Goal: Task Accomplishment & Management: Complete application form

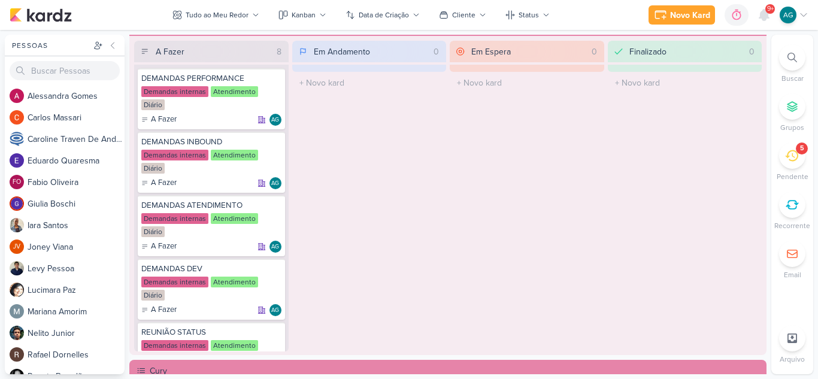
scroll to position [719, 0]
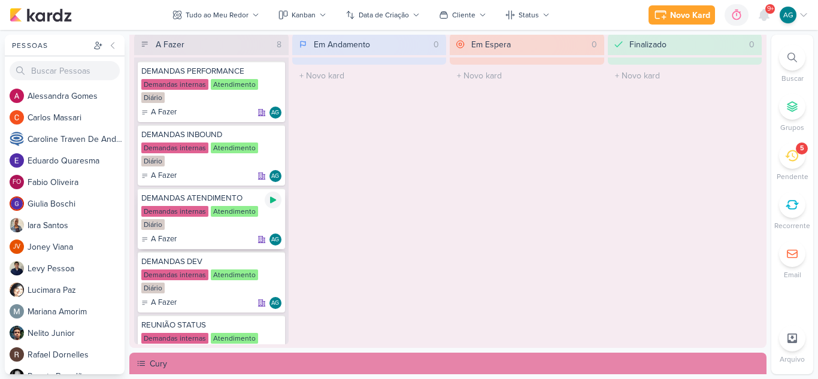
click at [274, 202] on icon at bounding box center [273, 200] width 10 height 10
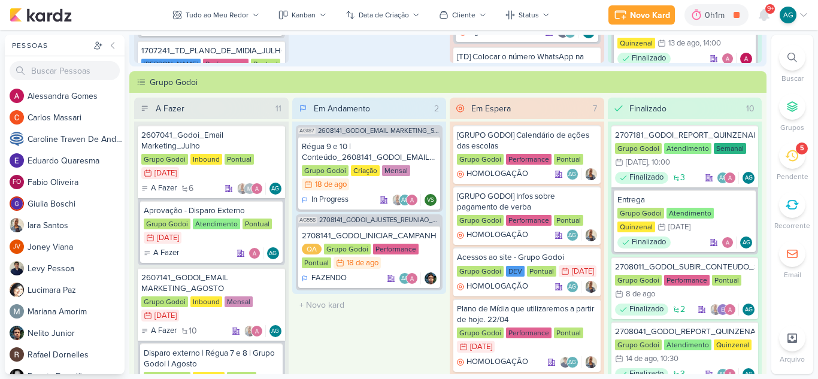
scroll to position [0, 0]
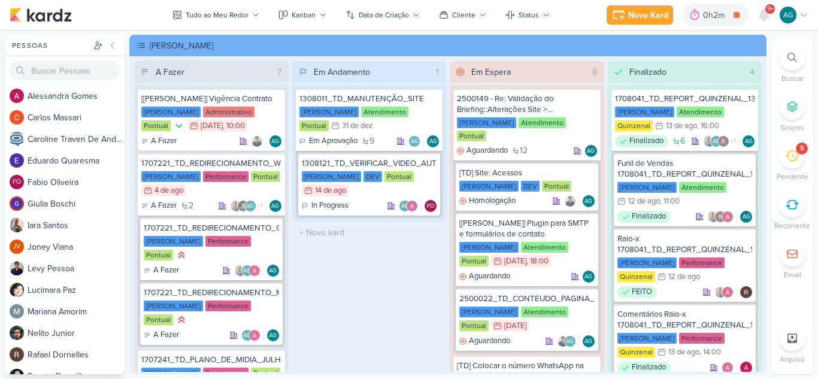
click at [799, 155] on div "5" at bounding box center [792, 156] width 26 height 26
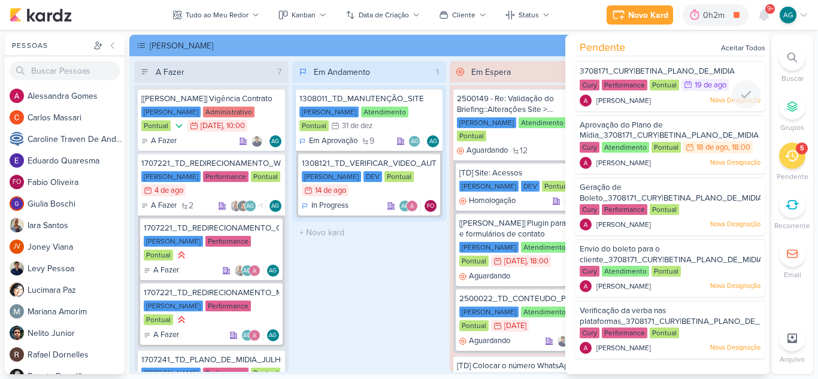
click at [676, 101] on div "[PERSON_NAME] Nova Designação" at bounding box center [670, 101] width 181 height 12
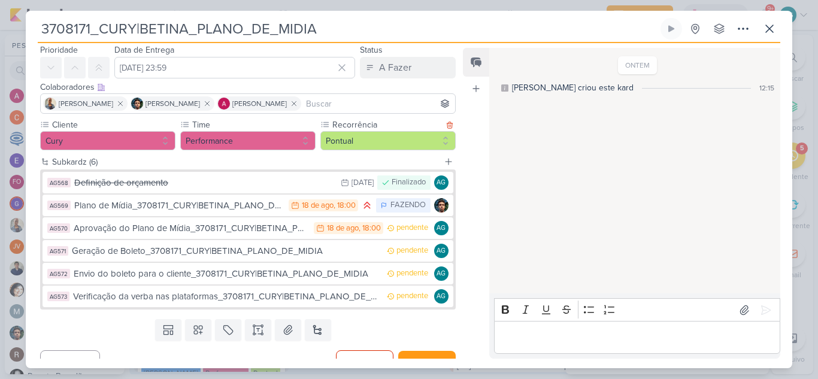
scroll to position [56, 0]
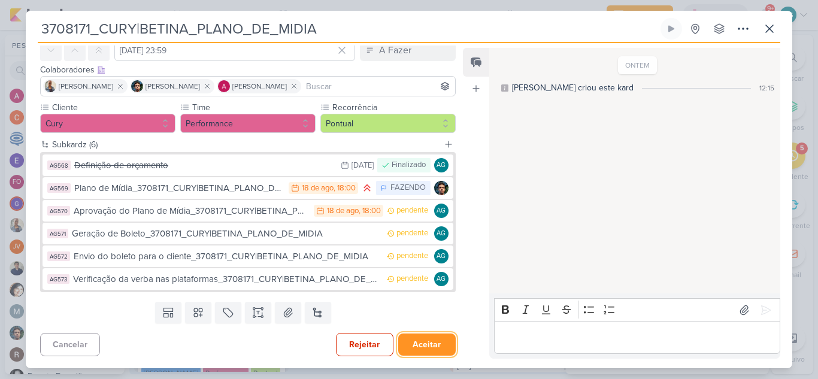
click at [424, 347] on button "Aceitar" at bounding box center [427, 345] width 58 height 22
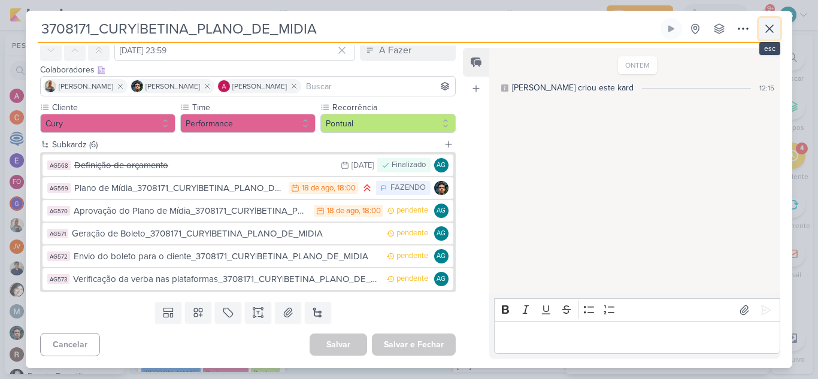
click at [767, 32] on icon at bounding box center [769, 28] width 7 height 7
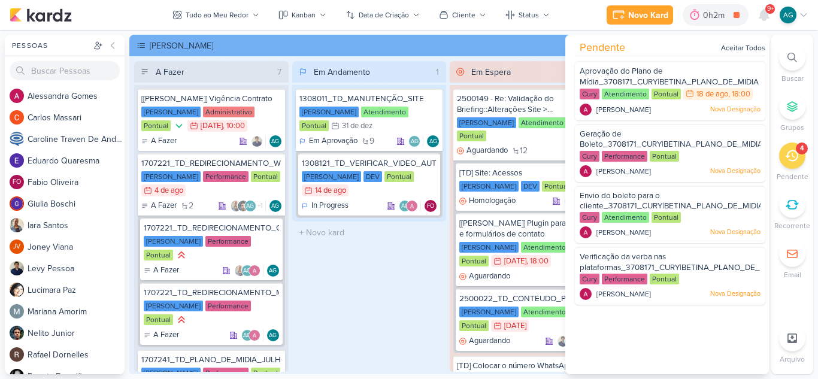
click at [794, 151] on icon at bounding box center [791, 155] width 13 height 11
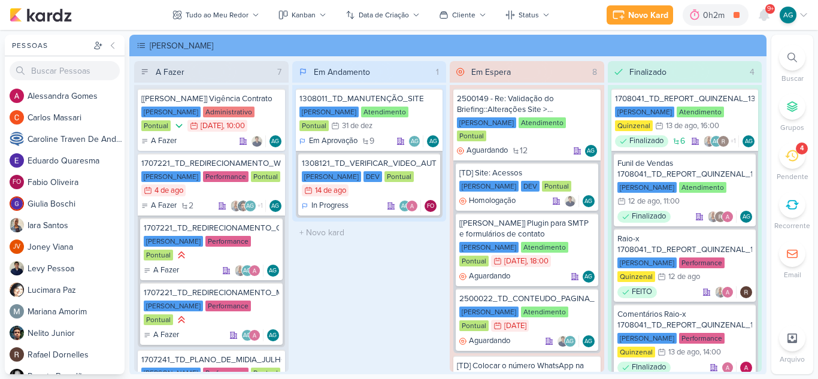
click at [789, 158] on icon at bounding box center [791, 155] width 13 height 13
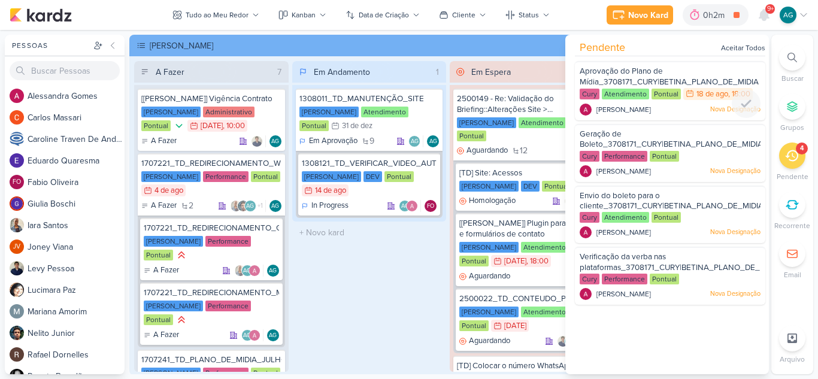
click at [672, 102] on div "Aprovação do Plano de Mídia_3708171_CURY|BETINA_PLANO_DE_MIDIA Cury Atendimento…" at bounding box center [670, 90] width 190 height 59
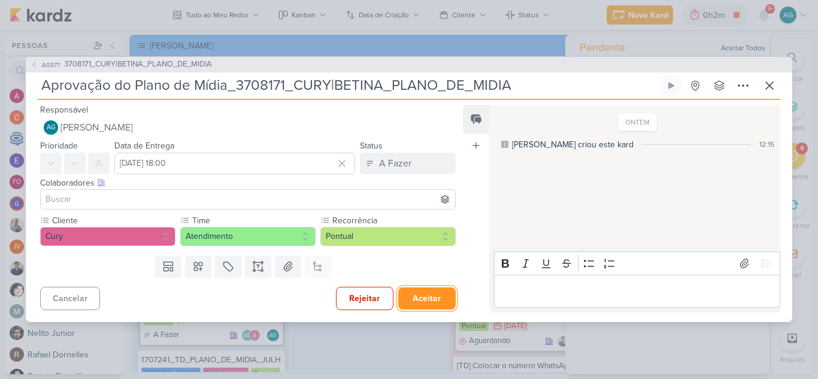
click at [434, 302] on button "Aceitar" at bounding box center [427, 299] width 58 height 22
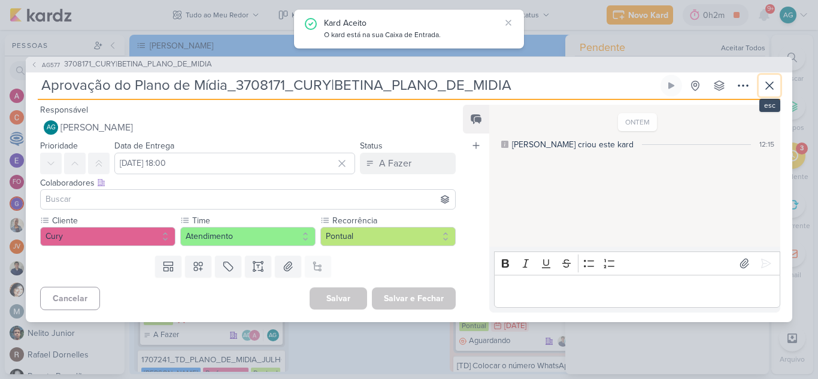
click at [768, 88] on icon at bounding box center [770, 85] width 14 height 14
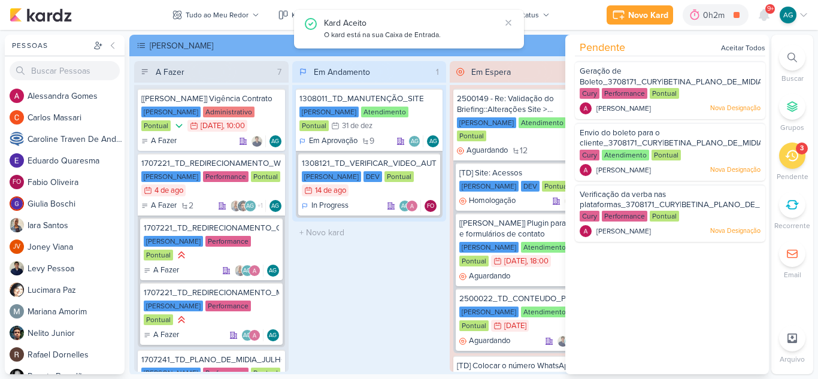
click at [792, 161] on icon at bounding box center [791, 155] width 13 height 11
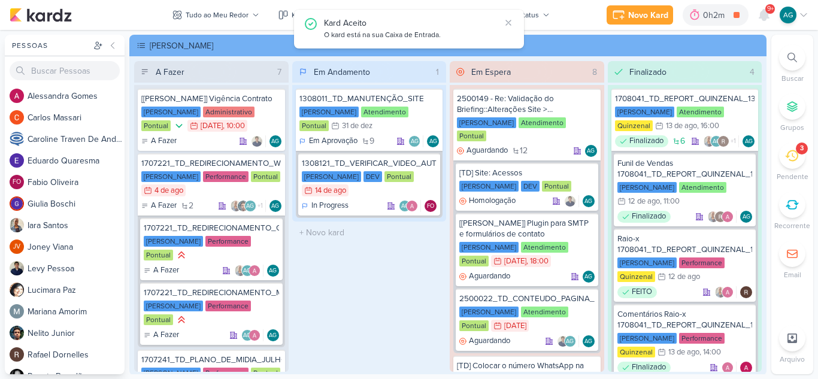
click at [791, 161] on icon at bounding box center [791, 155] width 13 height 11
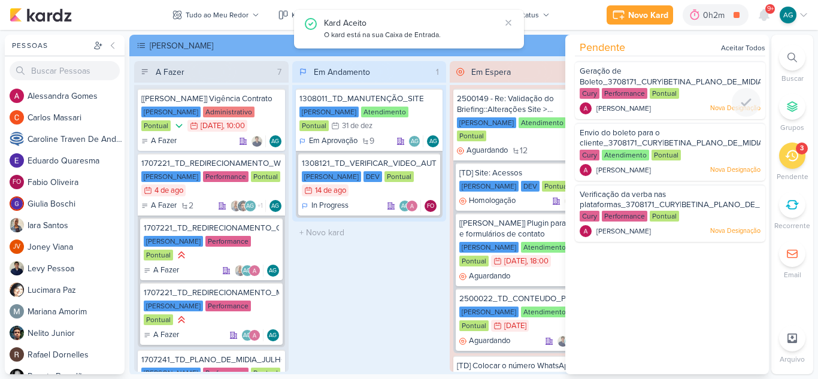
click at [682, 111] on div "[PERSON_NAME] Nova Designação" at bounding box center [670, 108] width 181 height 12
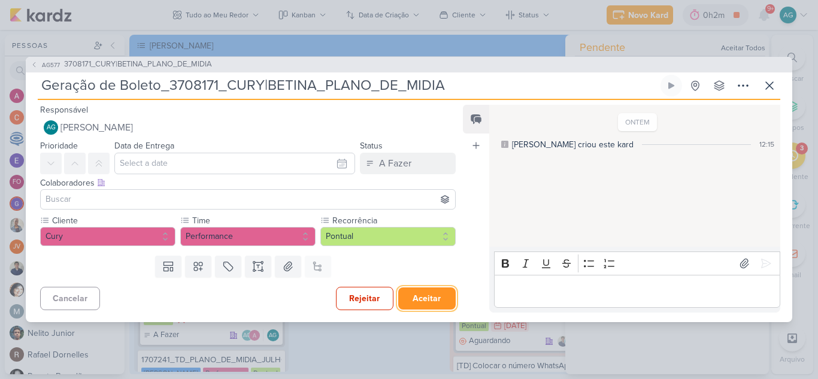
click at [428, 297] on button "Aceitar" at bounding box center [427, 299] width 58 height 22
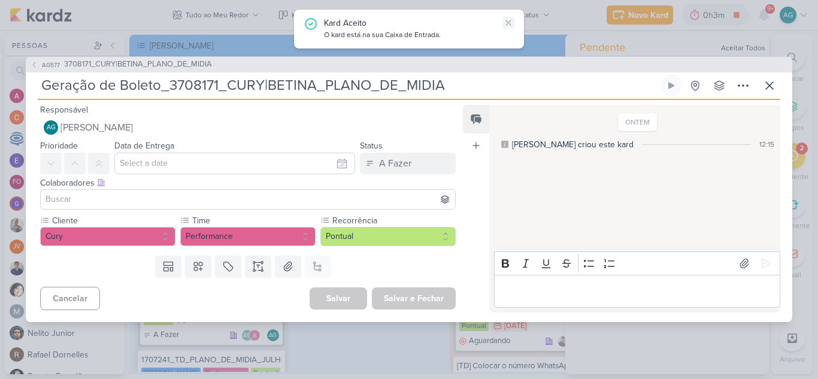
click at [512, 24] on icon at bounding box center [509, 23] width 10 height 10
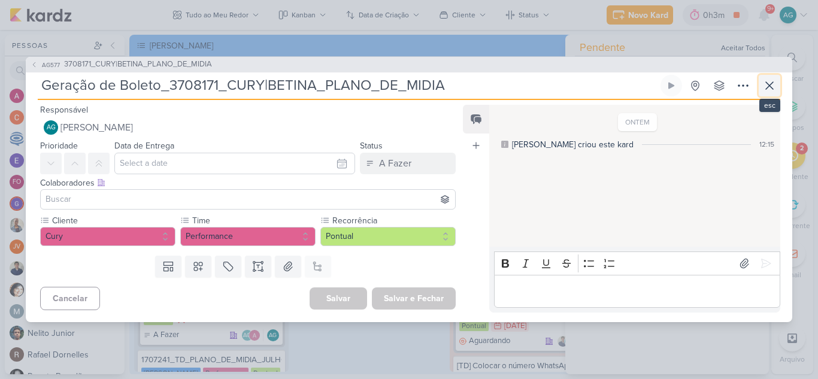
click at [768, 81] on icon at bounding box center [770, 85] width 14 height 14
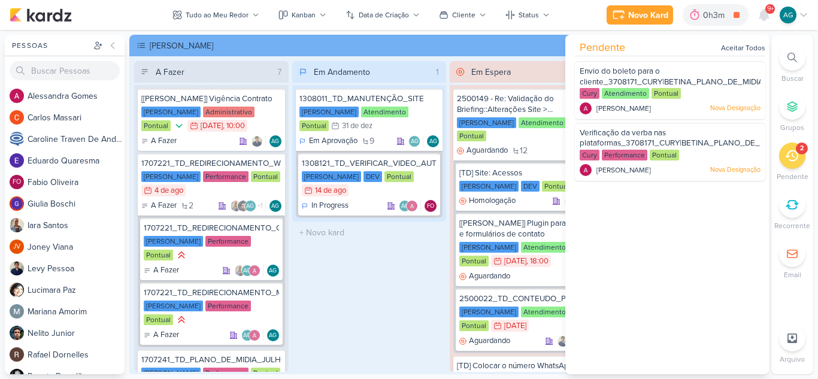
click at [790, 158] on icon at bounding box center [791, 155] width 13 height 13
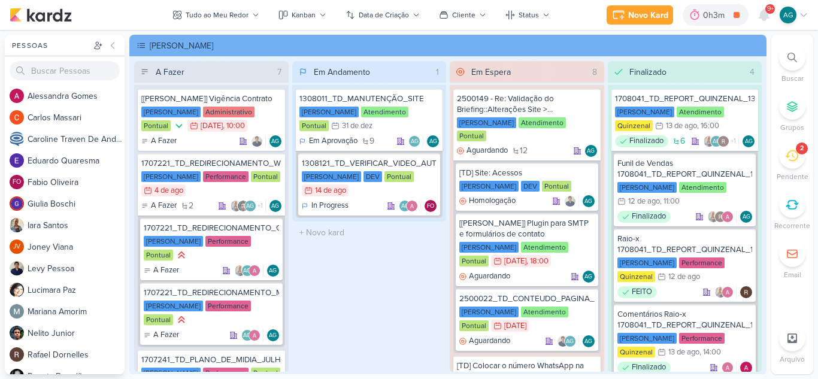
click at [803, 161] on div "2" at bounding box center [792, 156] width 26 height 26
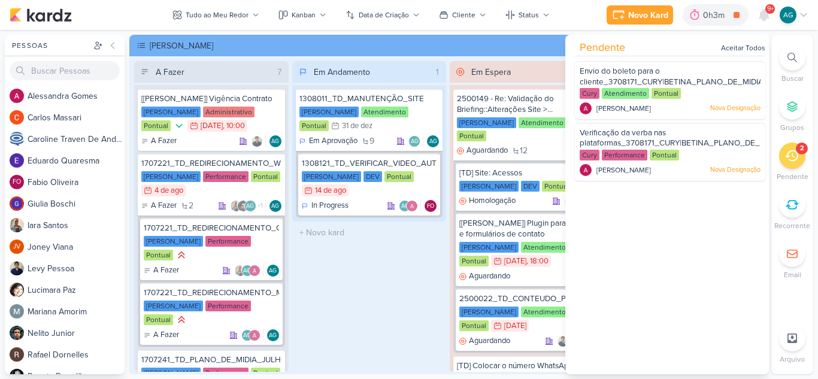
click at [660, 119] on div "Envio do boleto para o cliente_3708171_CURY|BETINA_PLANO_DE_MIDIA Cury Atendime…" at bounding box center [667, 125] width 204 height 128
click at [672, 113] on div at bounding box center [670, 117] width 190 height 10
click at [675, 107] on div "[PERSON_NAME] Nova Designação" at bounding box center [670, 108] width 181 height 12
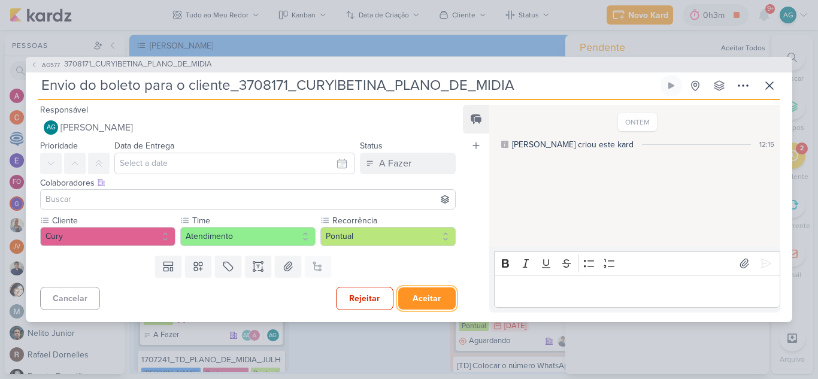
click at [421, 302] on button "Aceitar" at bounding box center [427, 299] width 58 height 22
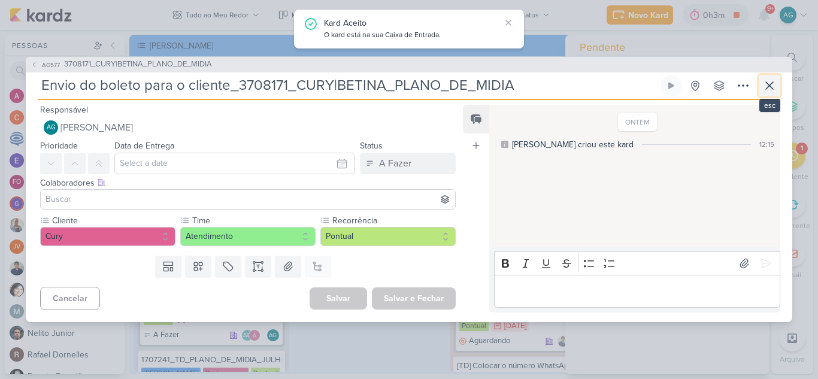
click at [766, 84] on icon at bounding box center [770, 85] width 14 height 14
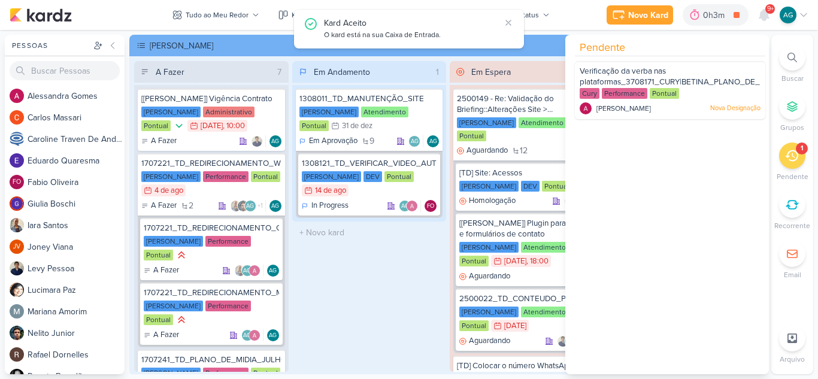
click at [792, 163] on div "1" at bounding box center [792, 156] width 26 height 26
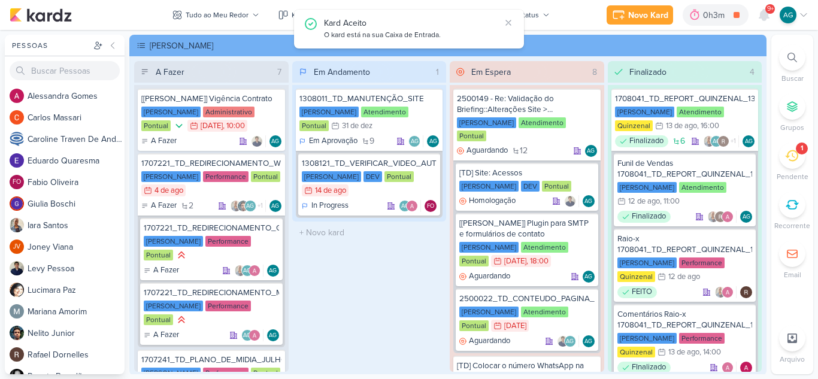
click at [792, 163] on div "1" at bounding box center [792, 156] width 26 height 26
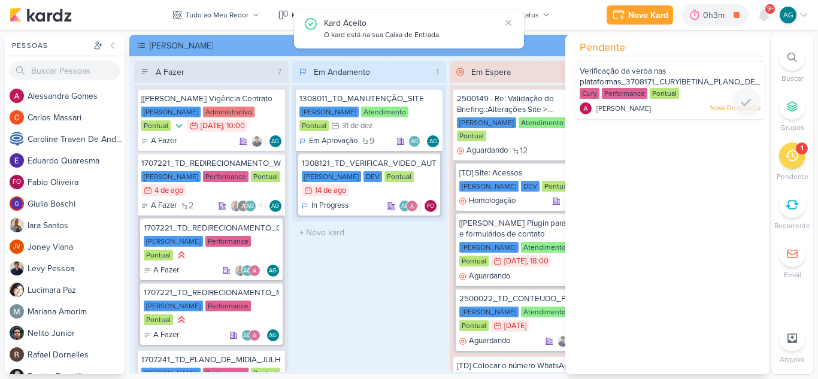
click at [675, 107] on div "[PERSON_NAME] Nova Designação" at bounding box center [670, 108] width 181 height 12
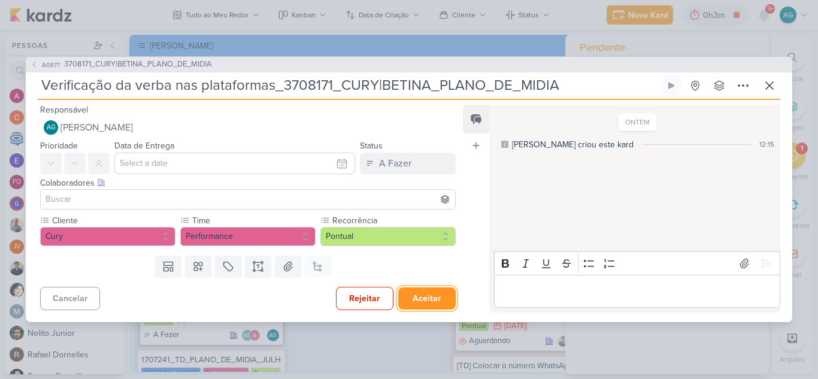
click at [426, 301] on button "Aceitar" at bounding box center [427, 299] width 58 height 22
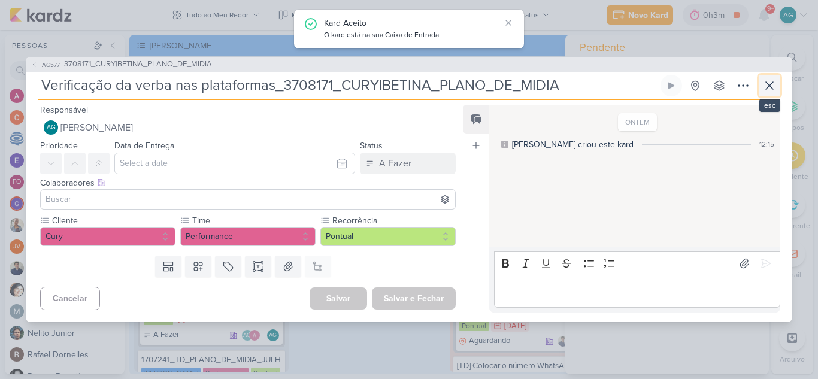
click at [775, 83] on icon at bounding box center [770, 85] width 14 height 14
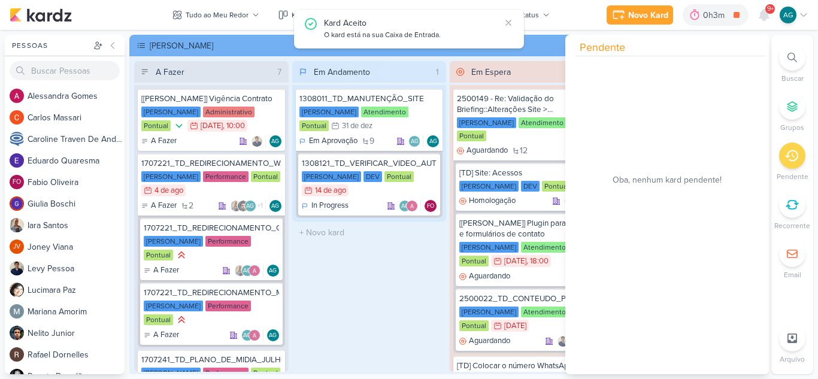
click at [352, 311] on div "Em Andamento 1 1308011_TD_MANUTENÇÃO_SITE [PERSON_NAME] Atendimento Pontual 31/…" at bounding box center [369, 216] width 155 height 311
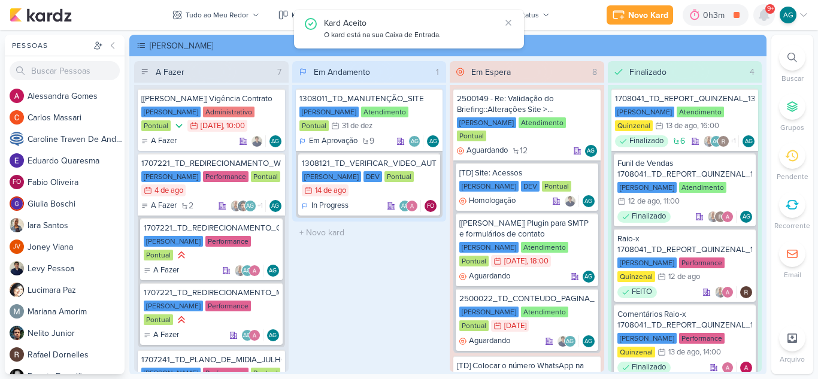
click at [762, 20] on icon at bounding box center [764, 15] width 14 height 14
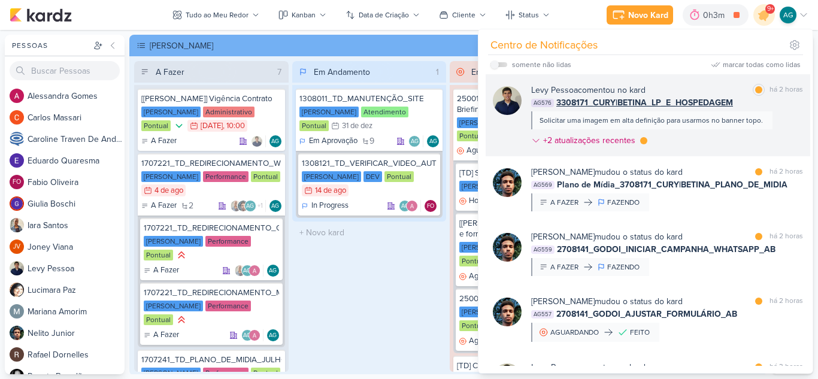
click at [692, 134] on div "[PERSON_NAME] comentou no kard marcar como lida há 2 horas AG576 3308171_CURY|B…" at bounding box center [667, 118] width 272 height 68
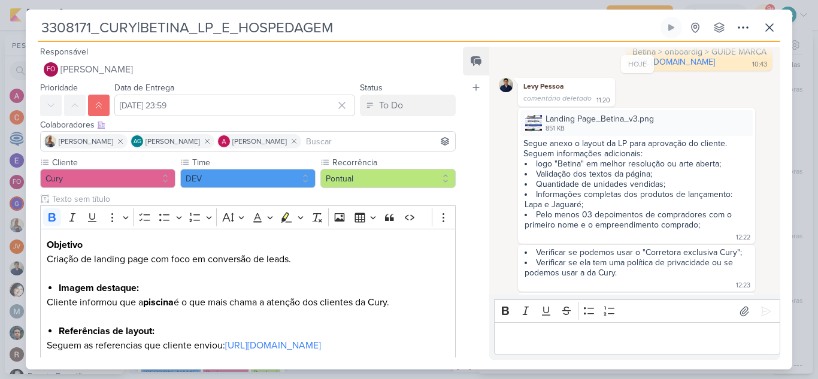
scroll to position [292, 0]
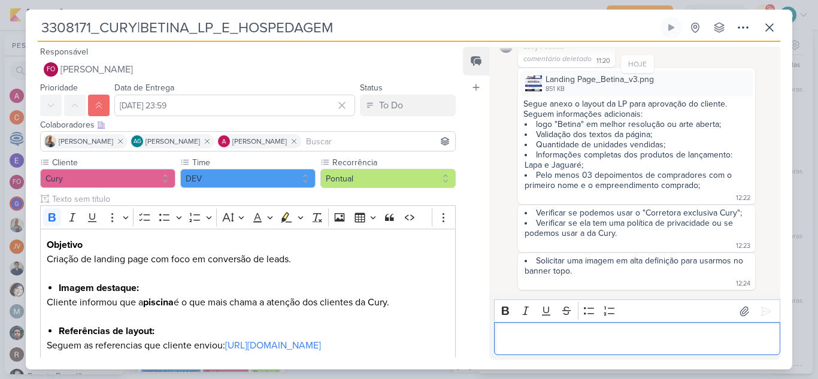
click at [663, 338] on p "Editor editing area: main" at bounding box center [637, 339] width 274 height 14
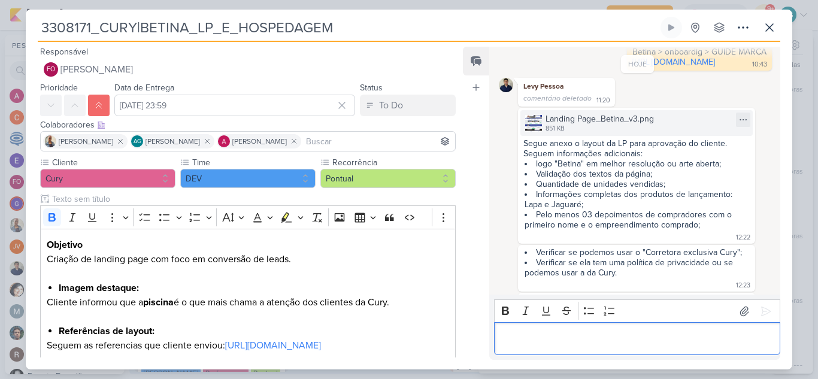
click at [613, 125] on div "Landing Page_Betina_v3.png" at bounding box center [600, 119] width 108 height 13
click at [739, 125] on icon at bounding box center [744, 120] width 10 height 10
click at [700, 181] on button "Baixar" at bounding box center [697, 179] width 96 height 17
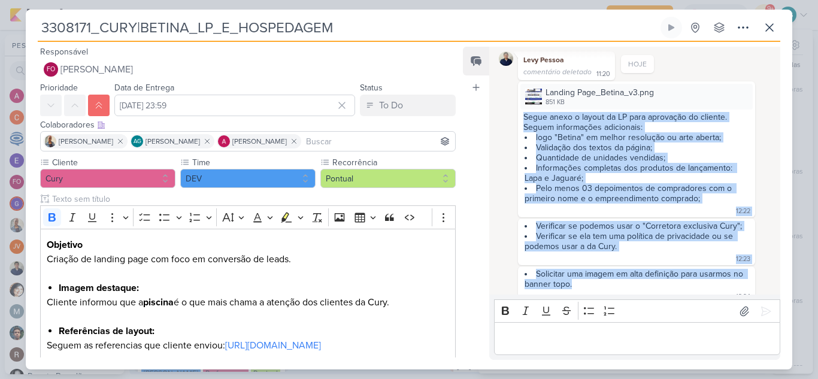
scroll to position [292, 0]
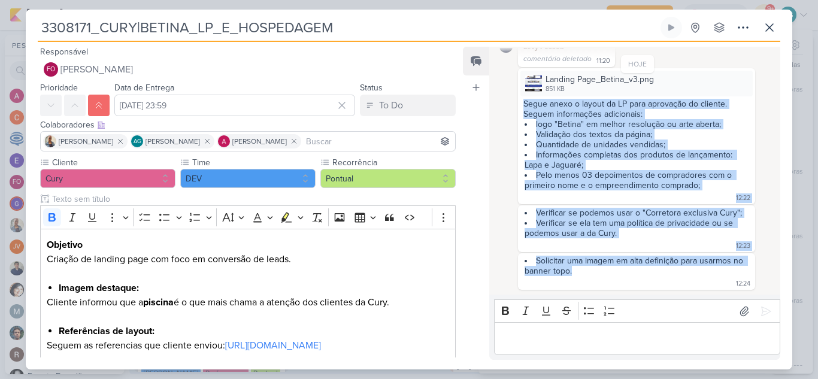
drag, startPoint x: 523, startPoint y: 165, endPoint x: 612, endPoint y: 272, distance: 139.1
click at [612, 272] on div "HOJE [PERSON_NAME] [PERSON_NAME], para as cores e fontes, vamos trabalhar o gui…" at bounding box center [638, 59] width 278 height 462
copy div "Segue anexo o layout da LP para aprovação do cliente. Seguem informações adicio…"
click at [598, 336] on p "Editor editing area: main" at bounding box center [637, 339] width 274 height 14
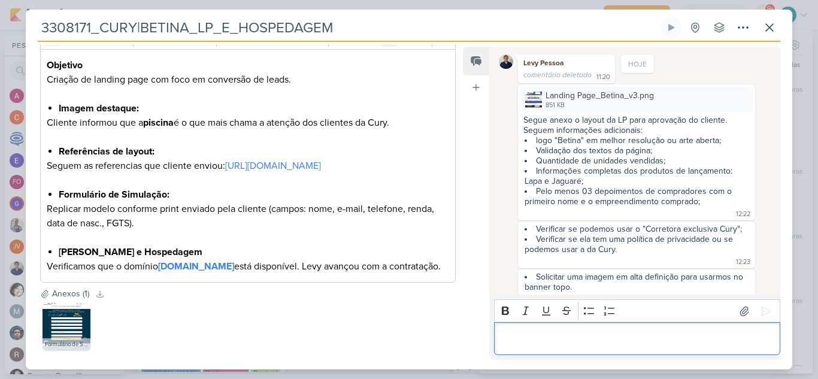
scroll to position [240, 0]
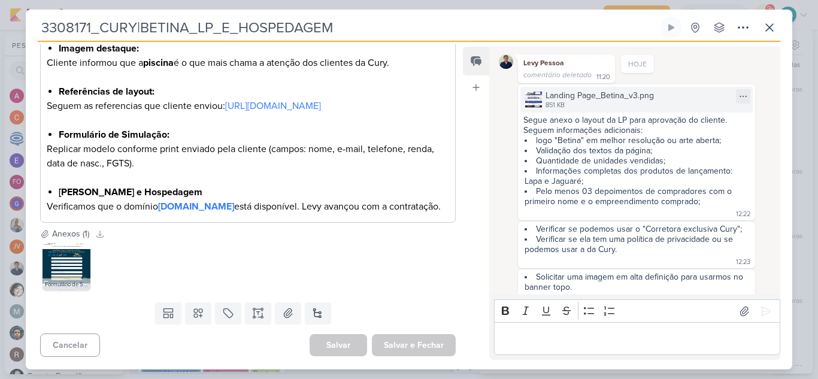
click at [559, 102] on div "Landing Page_Betina_v3.png" at bounding box center [600, 95] width 108 height 13
click at [773, 28] on icon at bounding box center [770, 27] width 14 height 14
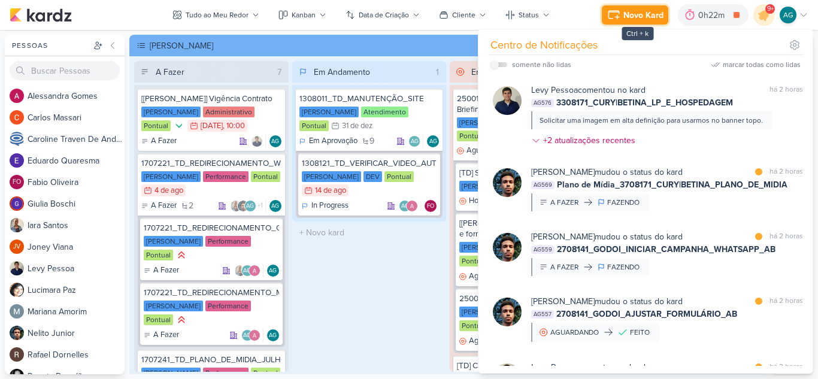
click at [626, 17] on div "Novo Kard" at bounding box center [644, 15] width 40 height 13
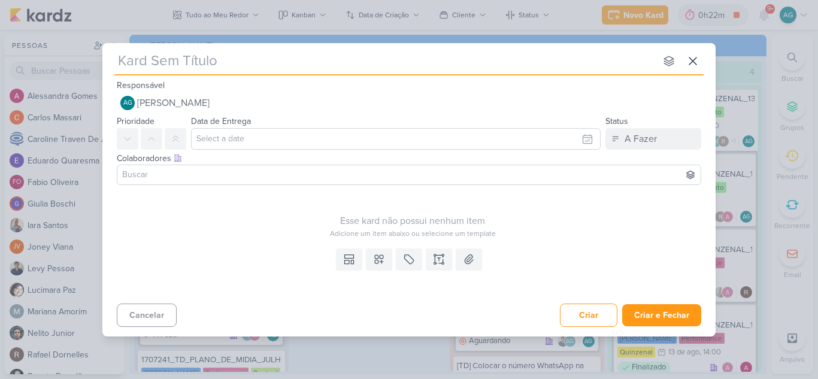
type input "2608181_GODOI_MATRICULADOS_AGOSTO"
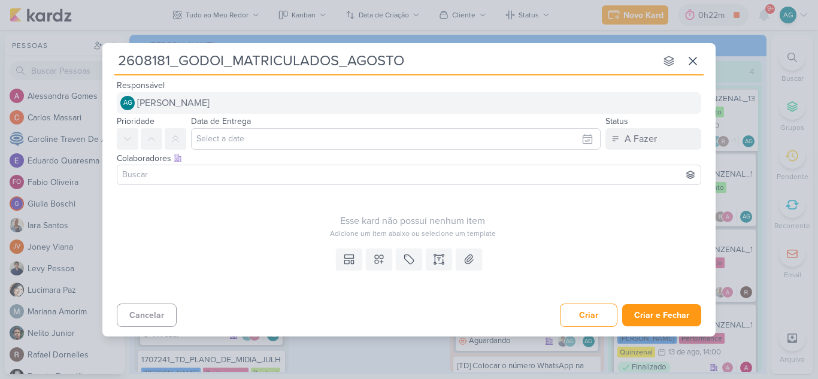
type input "2608181_GODOI_MATRICULADOS_AGOSTO"
click at [255, 101] on button "AG [PERSON_NAME]" at bounding box center [409, 103] width 585 height 22
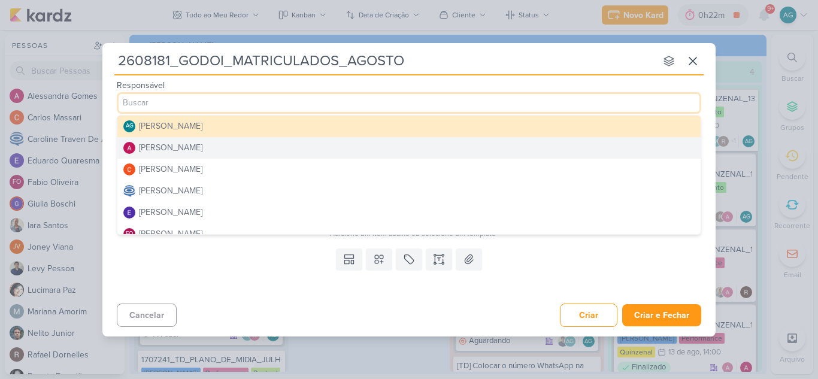
click at [218, 144] on button "[PERSON_NAME]" at bounding box center [408, 148] width 583 height 22
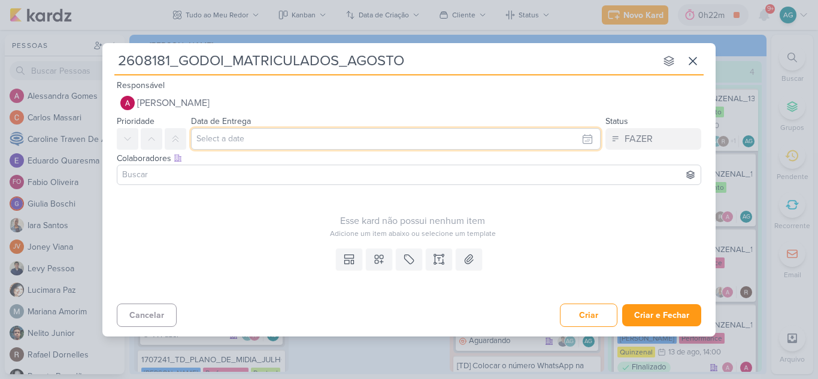
click at [246, 142] on input "text" at bounding box center [396, 139] width 410 height 22
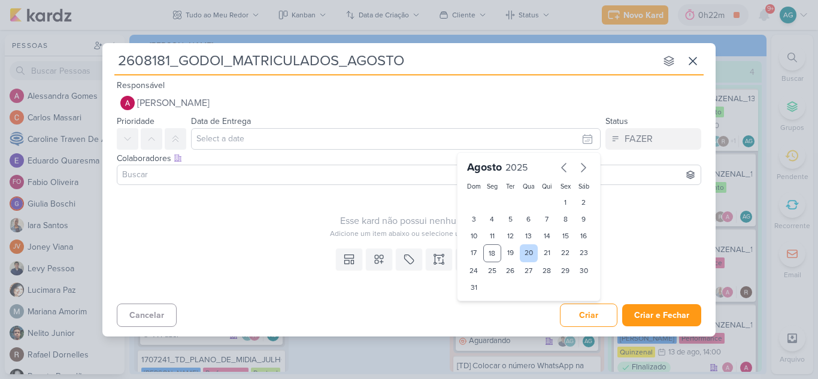
click at [527, 255] on div "20" at bounding box center [529, 253] width 19 height 18
type input "[DATE] 23:59"
click at [255, 179] on input at bounding box center [409, 175] width 579 height 14
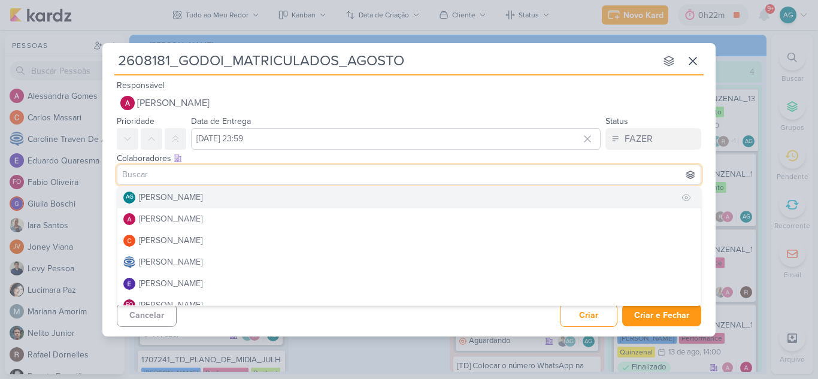
click at [241, 198] on button "AG [PERSON_NAME]" at bounding box center [408, 198] width 583 height 22
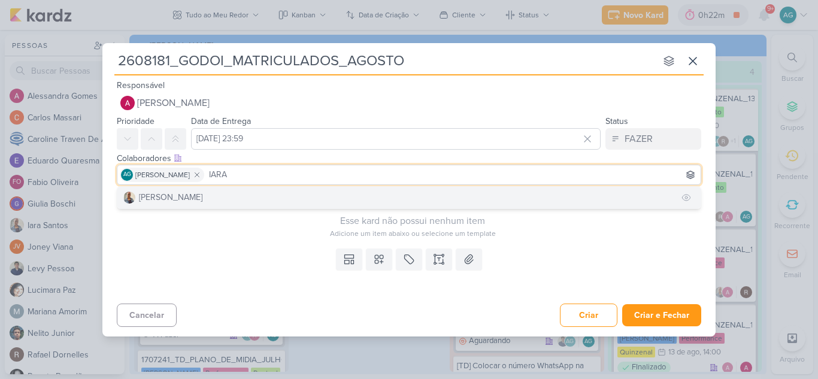
type input "IARA"
click at [226, 201] on button "[PERSON_NAME]" at bounding box center [408, 198] width 583 height 22
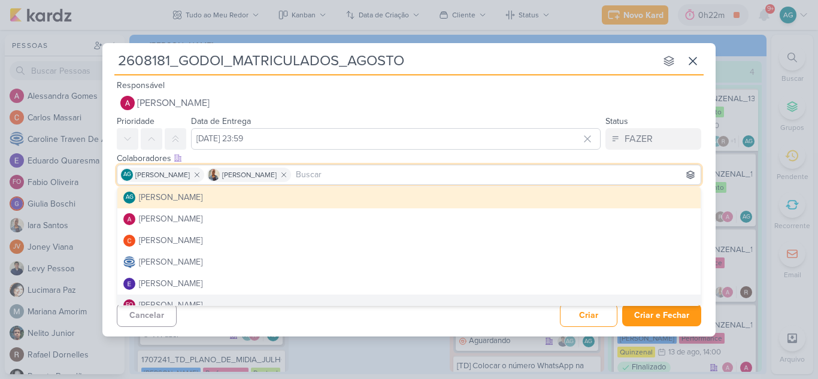
click at [372, 331] on div "2608181_GODOI_MATRICULADOS_AGOSTO nenhum grupo disponível esc Responsável [PERS…" at bounding box center [408, 190] width 613 height 294
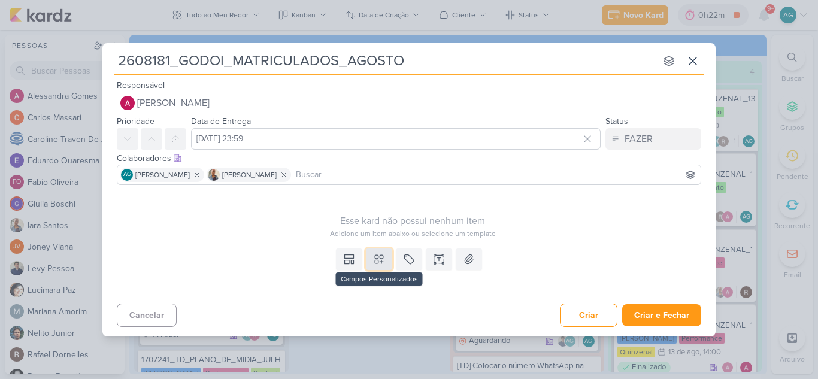
click at [382, 267] on button at bounding box center [379, 260] width 26 height 22
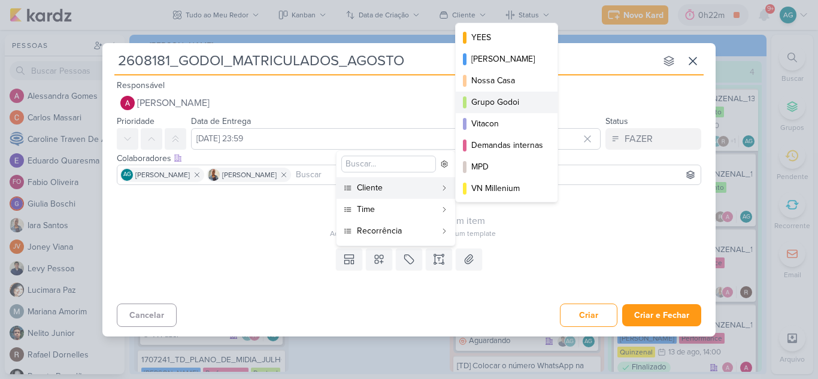
click at [514, 107] on div "Grupo Godoi" at bounding box center [507, 102] width 72 height 13
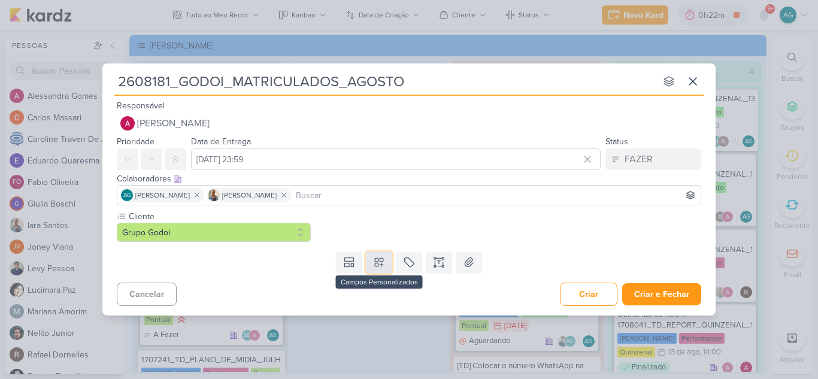
click at [381, 264] on icon at bounding box center [379, 262] width 12 height 12
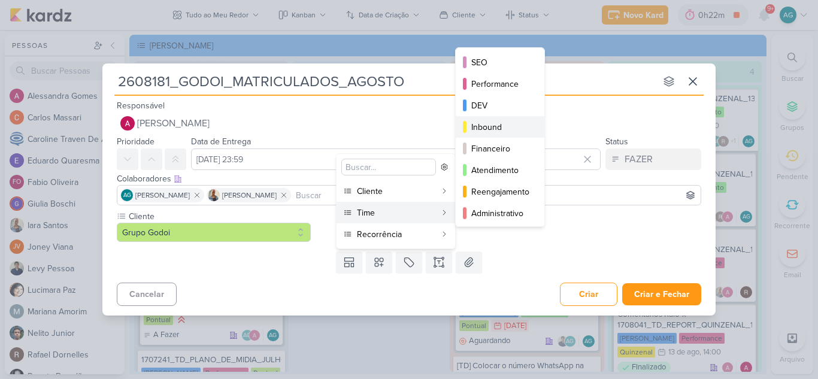
click at [502, 128] on div "Inbound" at bounding box center [500, 127] width 59 height 13
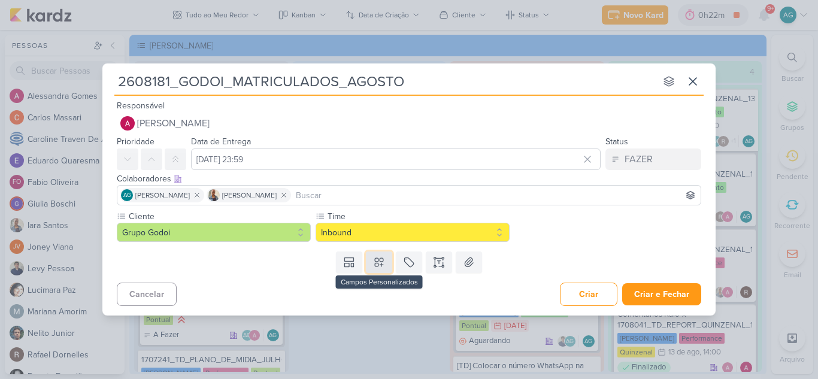
click at [382, 264] on icon at bounding box center [379, 262] width 12 height 12
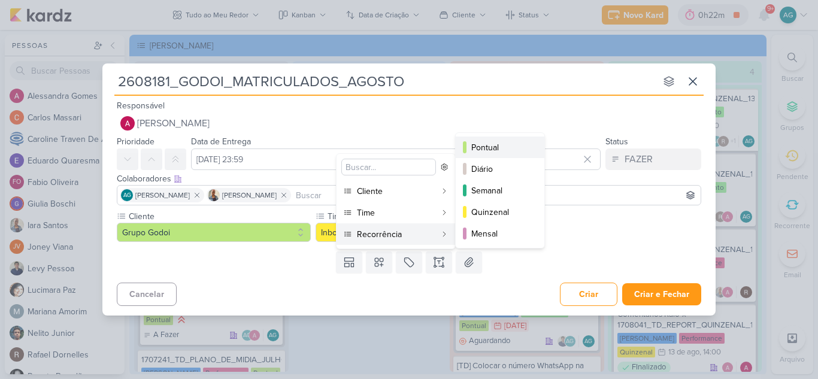
click at [489, 144] on div "Pontual" at bounding box center [500, 147] width 59 height 13
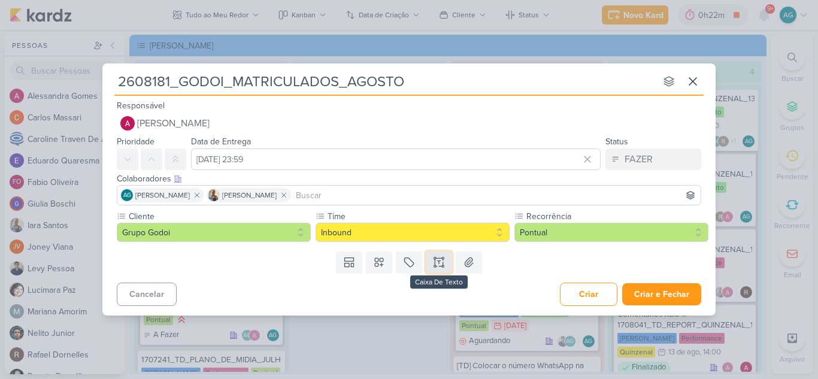
click at [443, 264] on icon at bounding box center [439, 262] width 12 height 12
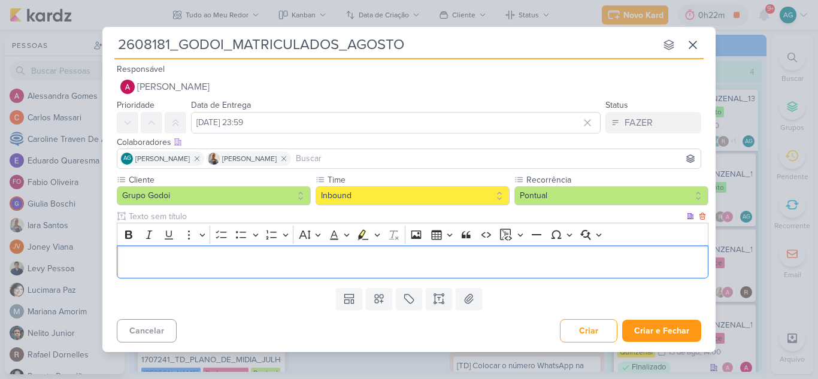
click at [210, 268] on p "Editor editing area: main" at bounding box center [412, 262] width 579 height 14
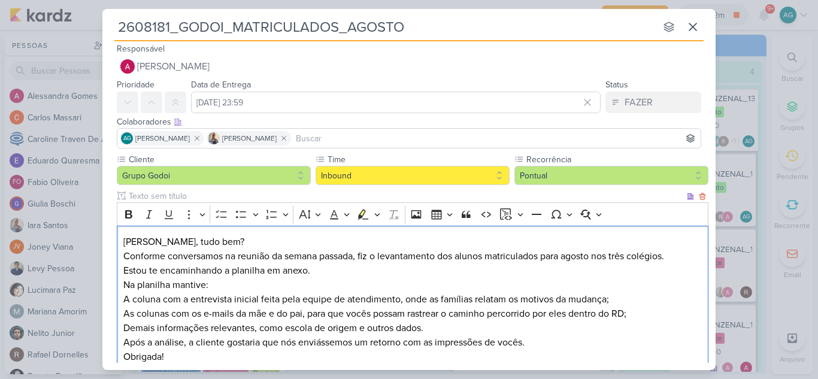
click at [192, 258] on p "Conforme conversamos na reunião da semana passada, fiz o levantamento dos aluno…" at bounding box center [412, 263] width 579 height 29
drag, startPoint x: 286, startPoint y: 258, endPoint x: 303, endPoint y: 259, distance: 16.9
click at [285, 258] on p "Conforme reunião da semana passada, fiz o levantamento dos alunos matriculados …" at bounding box center [412, 263] width 579 height 29
click at [291, 256] on p "Conforme reunião da semana passada, fiz o levantamento dos alunos matriculados …" at bounding box center [412, 263] width 579 height 29
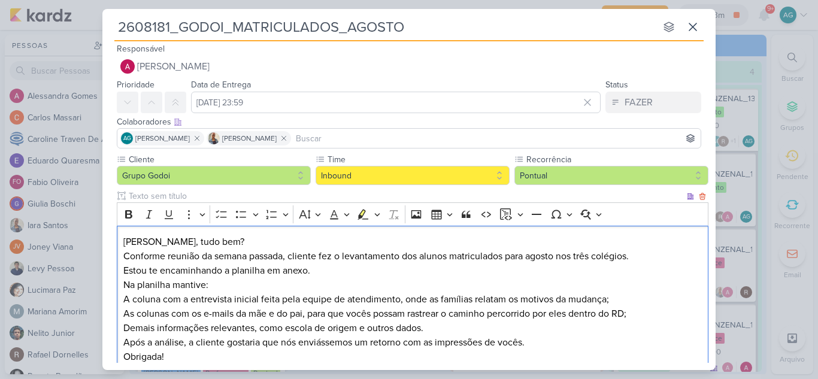
click at [649, 258] on p "Conforme reunião da semana passada, cliente fez o levantamento dos alunos matri…" at bounding box center [412, 263] width 579 height 29
click at [199, 271] on p "Conforme reunião da semana passada, cliente fez o levantamento dos alunos matri…" at bounding box center [412, 263] width 579 height 29
click at [289, 271] on p "Conforme reunião da semana passada, cliente fez o levantamento dos alunos matri…" at bounding box center [412, 263] width 579 height 29
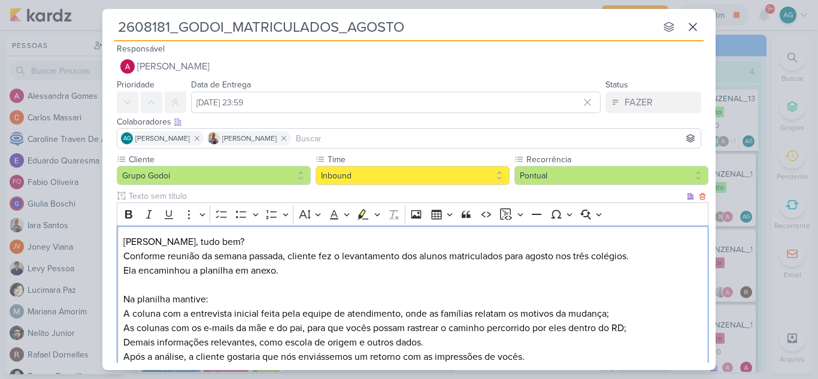
click at [194, 300] on p "Na planilha mantive:" at bounding box center [412, 299] width 579 height 14
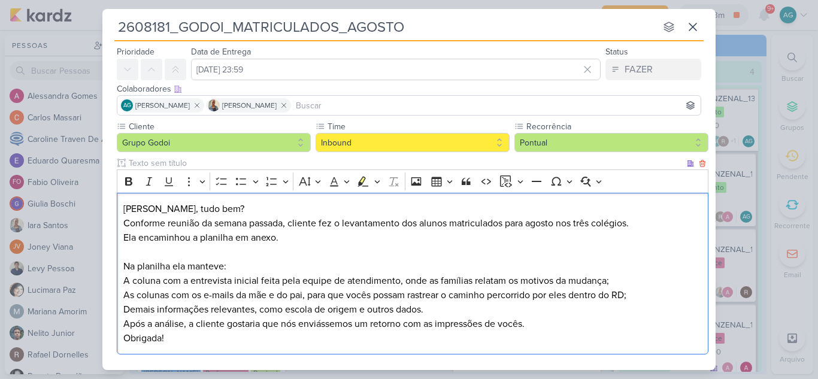
scroll to position [62, 0]
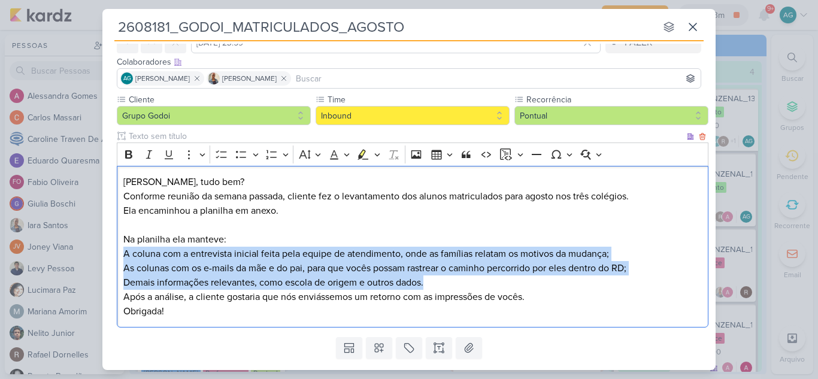
drag, startPoint x: 124, startPoint y: 257, endPoint x: 454, endPoint y: 282, distance: 331.0
click at [454, 282] on div "[PERSON_NAME], tudo bem? Conforme reunião da semana passada, cliente fez o leva…" at bounding box center [413, 247] width 592 height 162
click at [249, 157] on button "Bulleted List" at bounding box center [241, 155] width 18 height 18
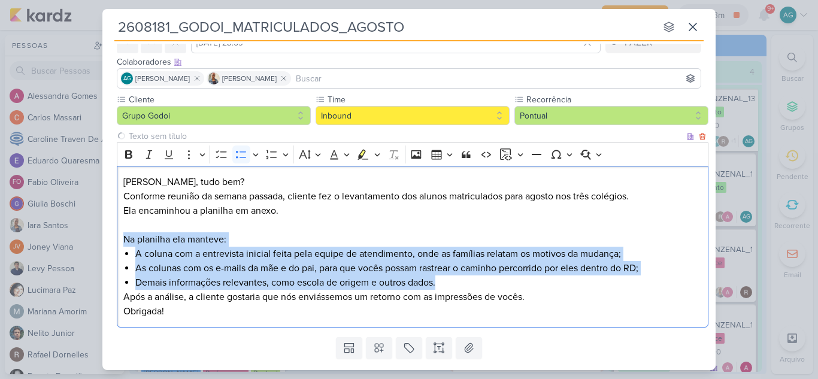
click at [216, 282] on li "Demais informações relevantes, como escola de origem e outros dados." at bounding box center [418, 283] width 567 height 14
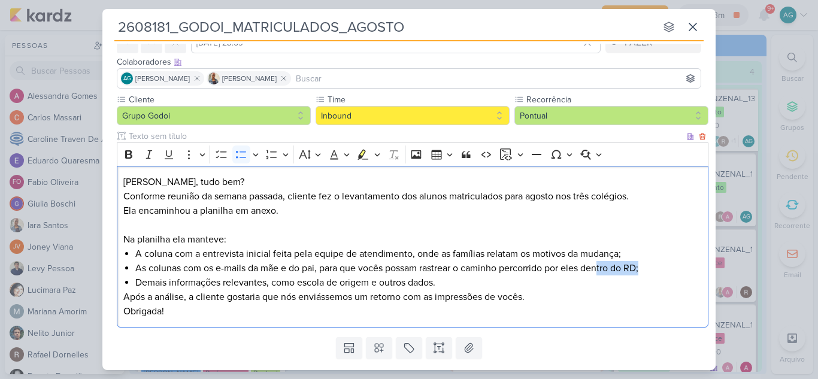
drag, startPoint x: 601, startPoint y: 267, endPoint x: 662, endPoint y: 268, distance: 61.1
click at [662, 268] on li "As colunas com os e-mails da mãe e do pai, para que vocês possam rastrear o cam…" at bounding box center [418, 268] width 567 height 14
click at [455, 284] on li "Demais informações relevantes, como escola de origem e outros dados." at bounding box center [418, 283] width 567 height 14
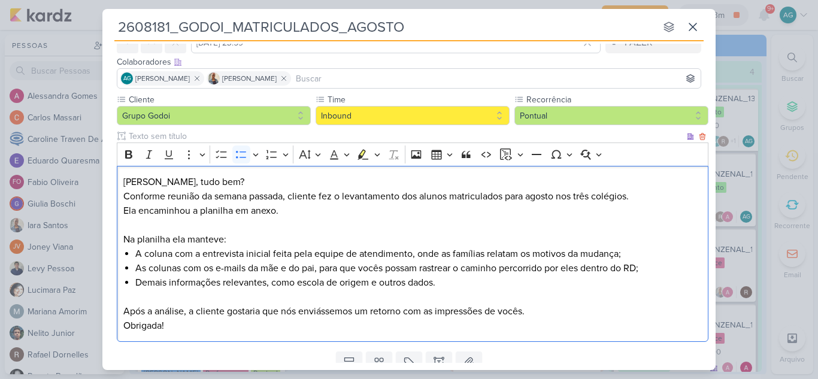
click at [542, 310] on p "Após a análise, a cliente gostaria que nós enviássemos um retorno com as impres…" at bounding box center [412, 311] width 579 height 14
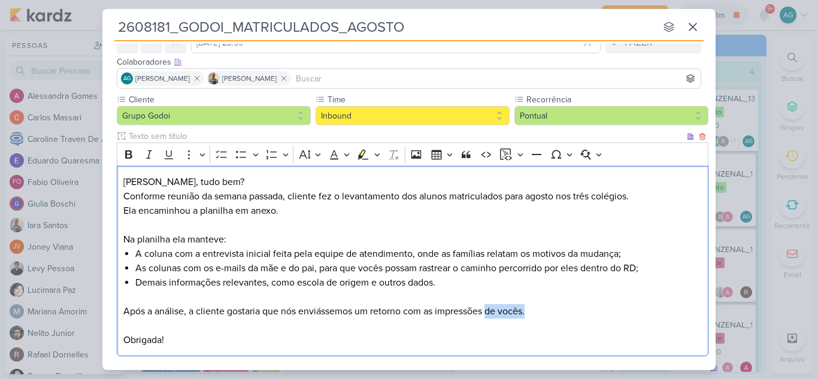
drag, startPoint x: 488, startPoint y: 313, endPoint x: 536, endPoint y: 309, distance: 48.2
click at [536, 309] on p "Após a análise, a cliente gostaria que nós enviássemos um retorno com as impres…" at bounding box center [412, 318] width 579 height 29
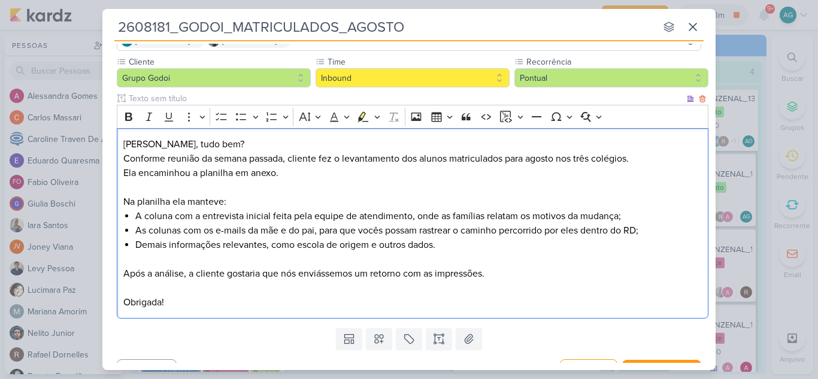
scroll to position [122, 0]
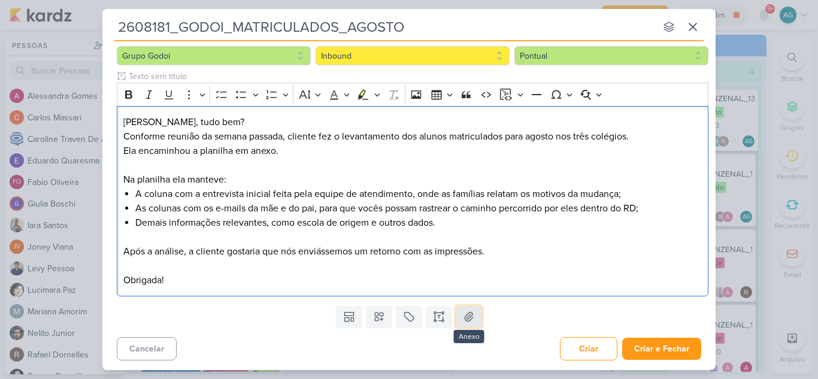
click at [472, 319] on icon at bounding box center [469, 317] width 12 height 12
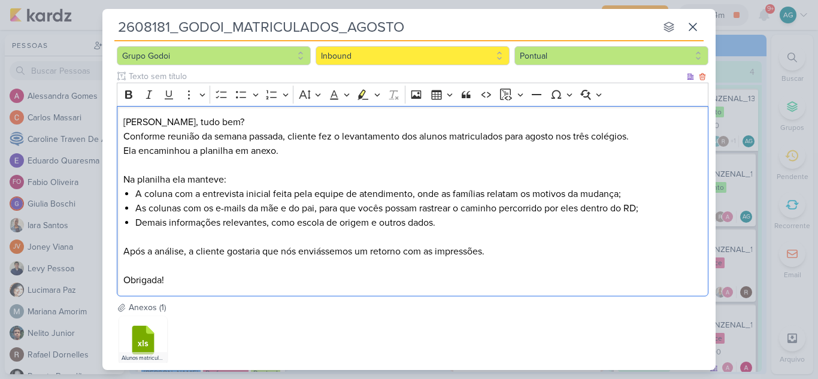
click at [236, 122] on p "[PERSON_NAME], tudo bem?" at bounding box center [412, 122] width 579 height 14
click at [287, 152] on p "Conforme reunião da semana passada, cliente fez o levantamento dos alunos matri…" at bounding box center [412, 150] width 579 height 43
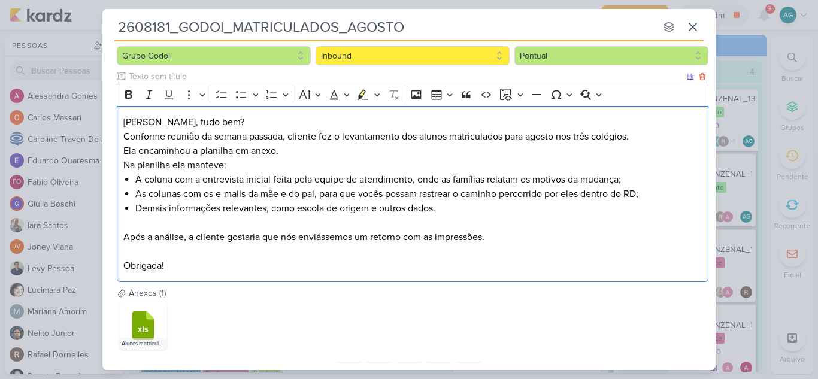
click at [124, 150] on p "Conforme reunião da semana passada, cliente fez o levantamento dos alunos matri…" at bounding box center [412, 143] width 579 height 29
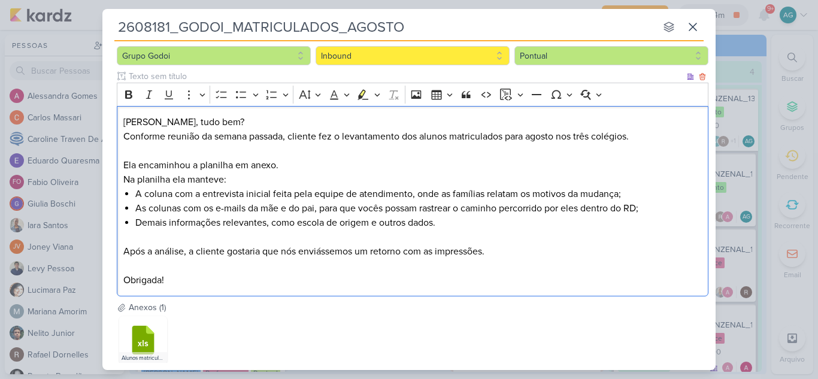
click at [123, 180] on p "Na planilha ela manteve:" at bounding box center [412, 180] width 579 height 14
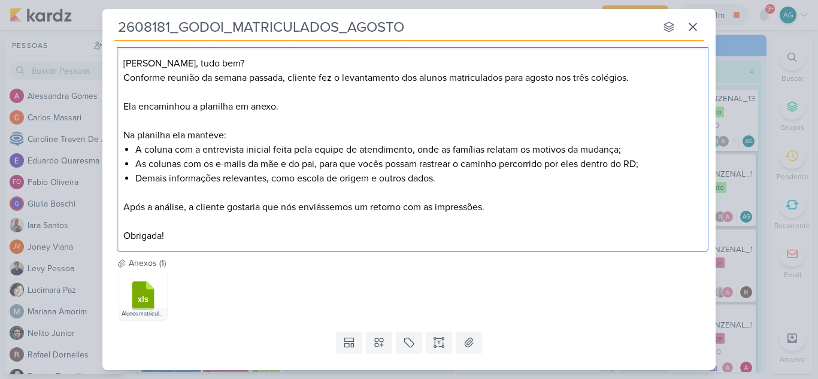
scroll to position [182, 0]
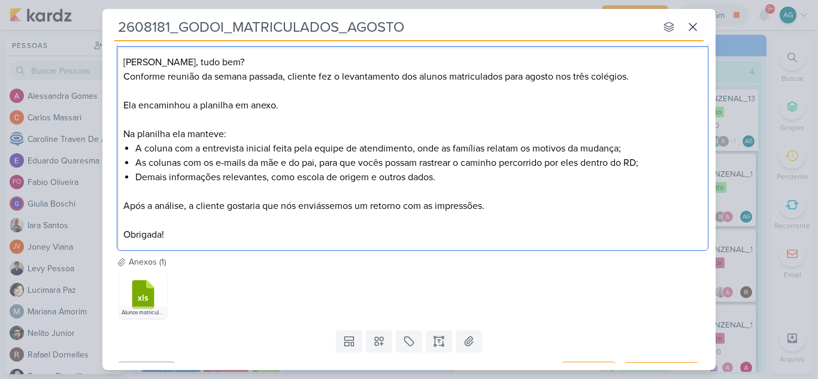
click at [509, 202] on p "Após a análise, a cliente gostaria que nós enviássemos um retorno com as impres…" at bounding box center [412, 213] width 579 height 29
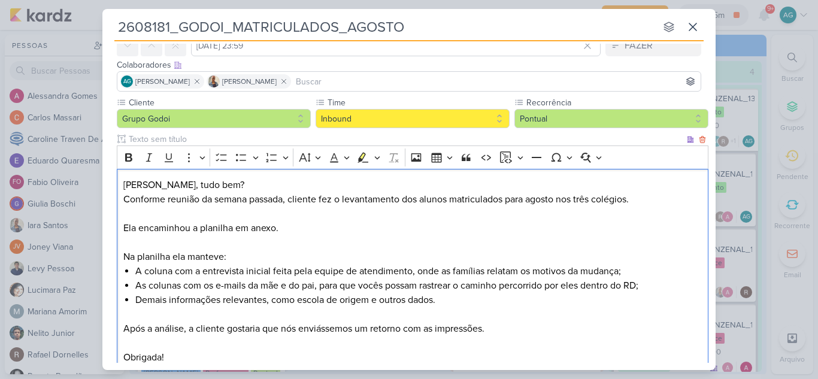
scroll to position [60, 0]
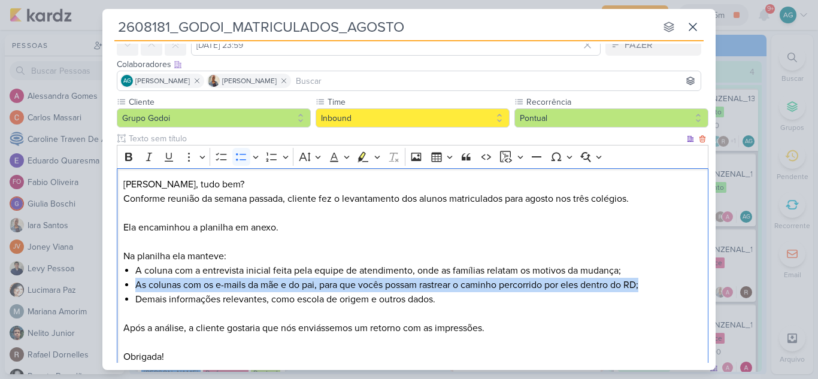
drag, startPoint x: 132, startPoint y: 285, endPoint x: 676, endPoint y: 288, distance: 543.3
click at [676, 288] on div "[PERSON_NAME], tudo bem? Conforme reunião da semana passada, cliente fez o leva…" at bounding box center [413, 270] width 592 height 205
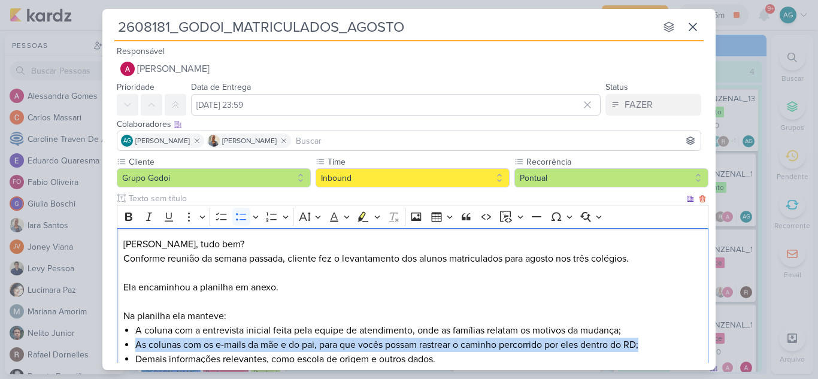
scroll to position [207, 0]
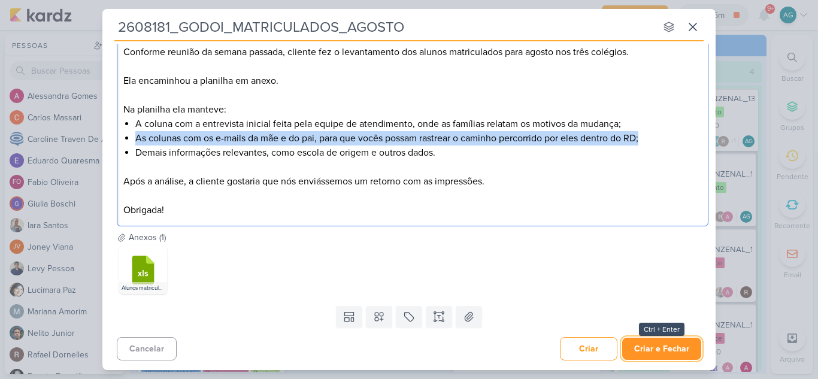
click at [667, 353] on button "Criar e Fechar" at bounding box center [661, 349] width 79 height 22
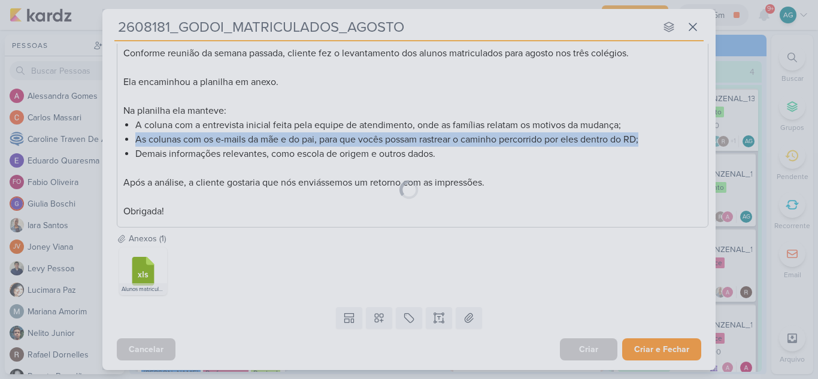
scroll to position [205, 0]
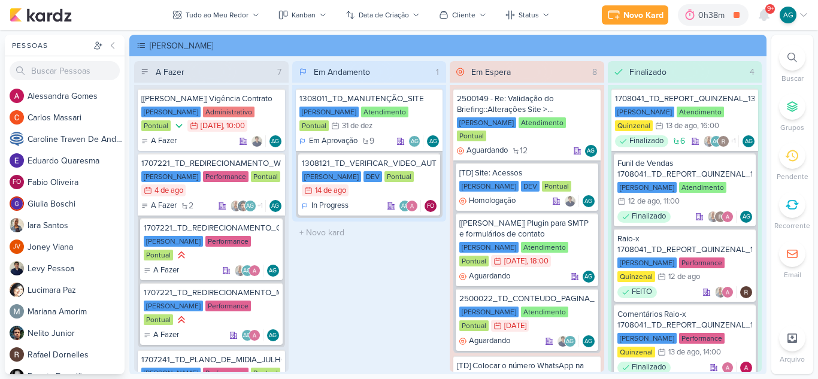
click at [767, 11] on span "9+" at bounding box center [770, 9] width 7 height 10
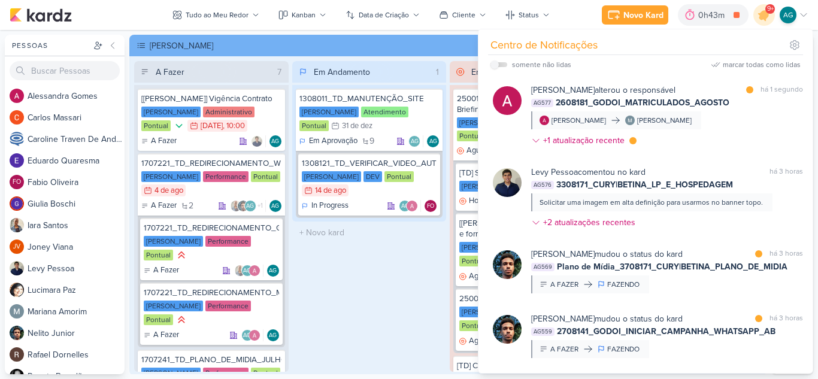
click at [404, 287] on div "Em Andamento 1 1308011_TD_MANUTENÇÃO_SITE [PERSON_NAME] Atendimento Pontual 31/…" at bounding box center [369, 216] width 155 height 311
